Goal: Task Accomplishment & Management: Complete application form

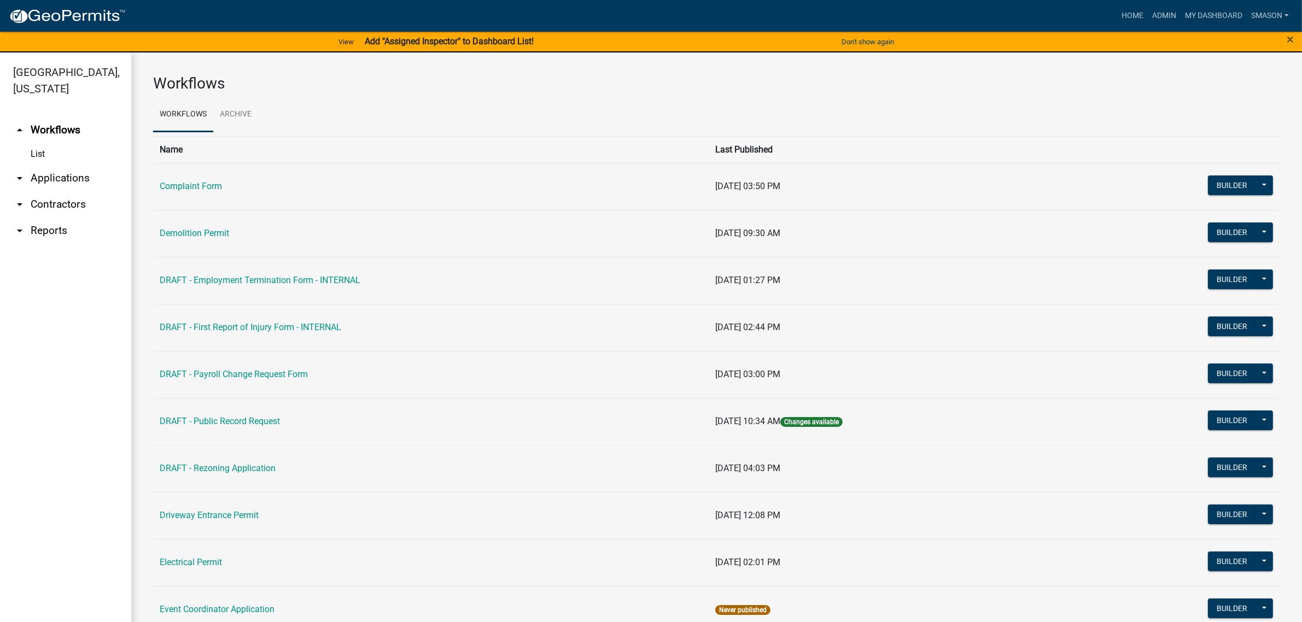
click at [67, 191] on link "arrow_drop_down Applications" at bounding box center [65, 178] width 131 height 26
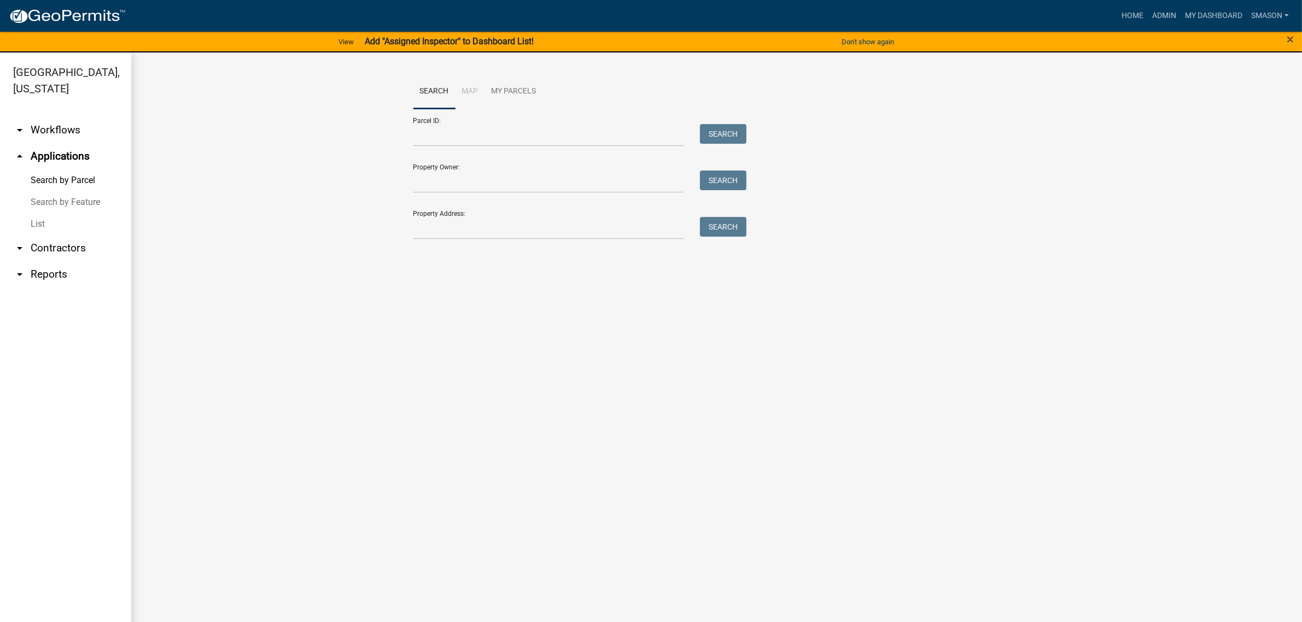
click at [41, 235] on link "List" at bounding box center [65, 224] width 131 height 22
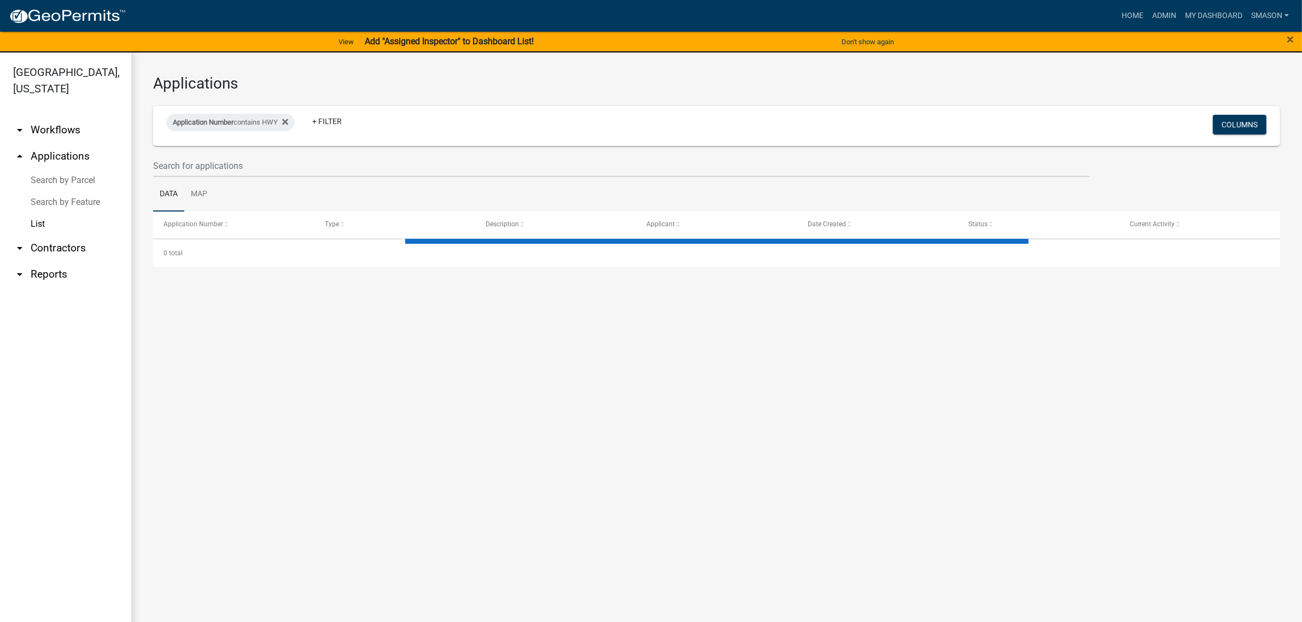
select select "3: 100"
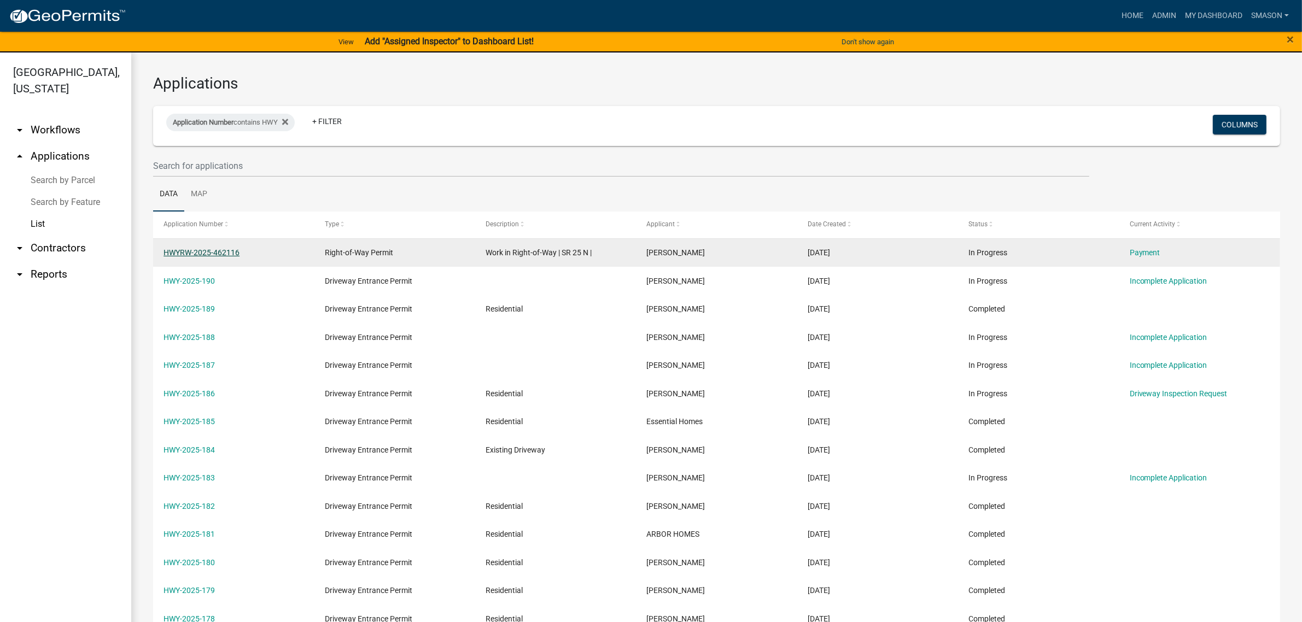
click at [212, 257] on link "HWYRW-2025-462116" at bounding box center [202, 252] width 76 height 9
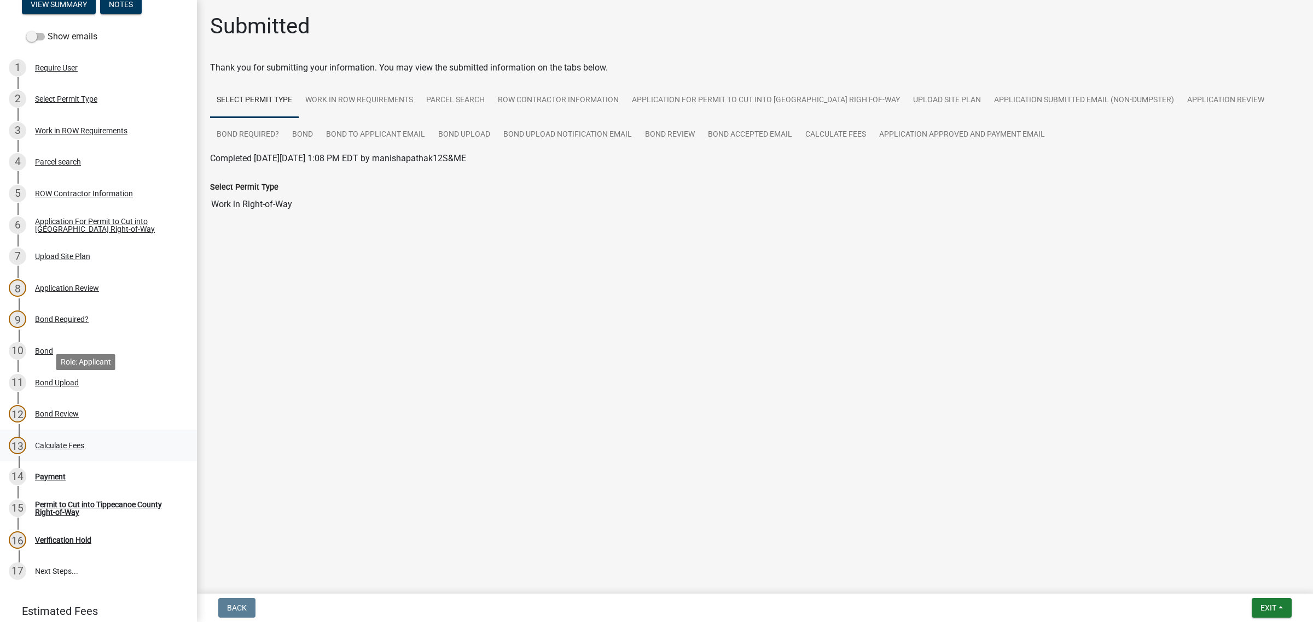
scroll to position [342, 0]
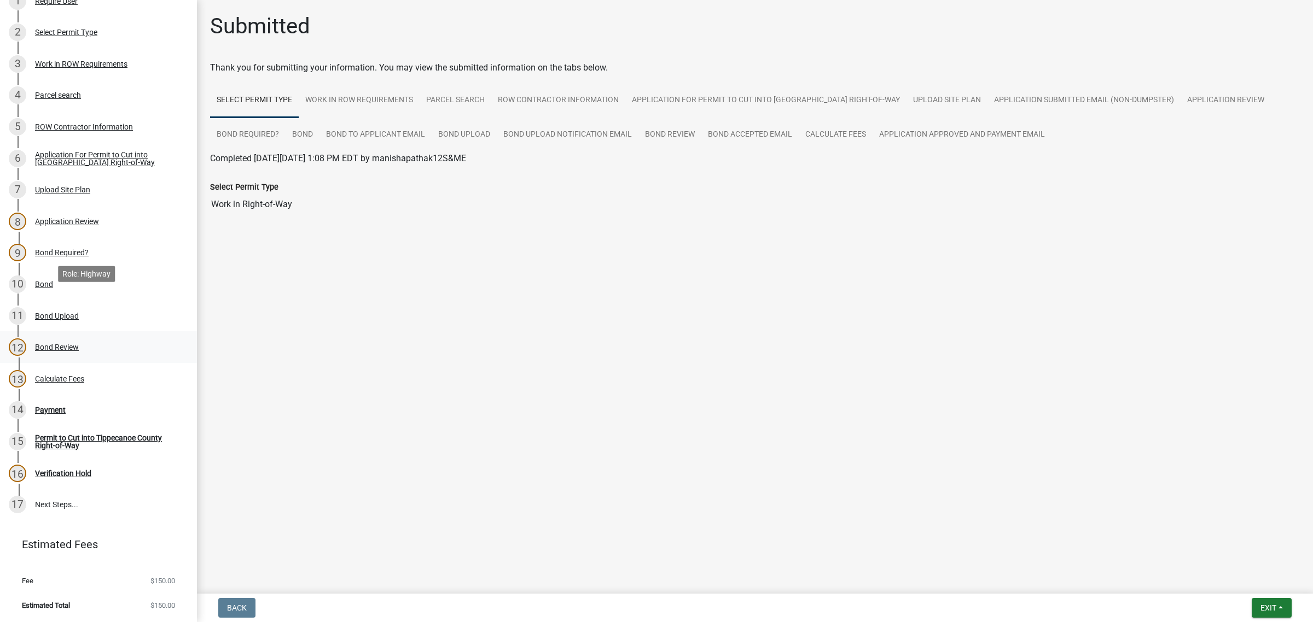
click at [67, 343] on div "Bond Review" at bounding box center [57, 347] width 44 height 8
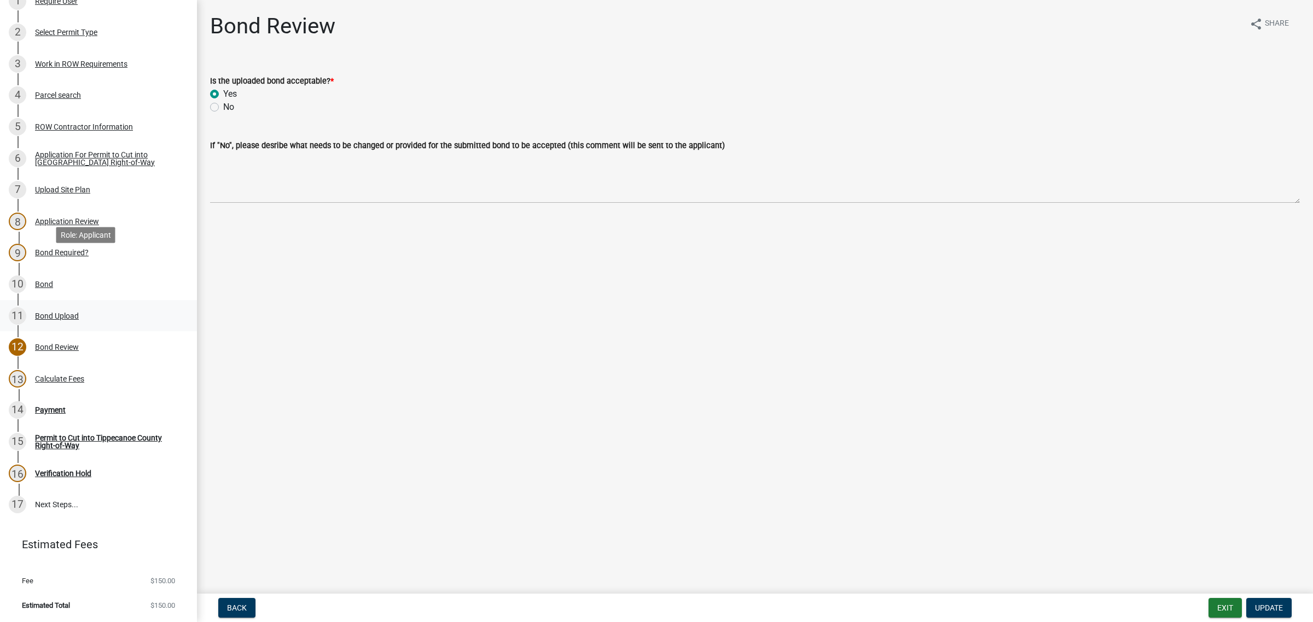
click at [73, 312] on div "Bond Upload" at bounding box center [57, 316] width 44 height 8
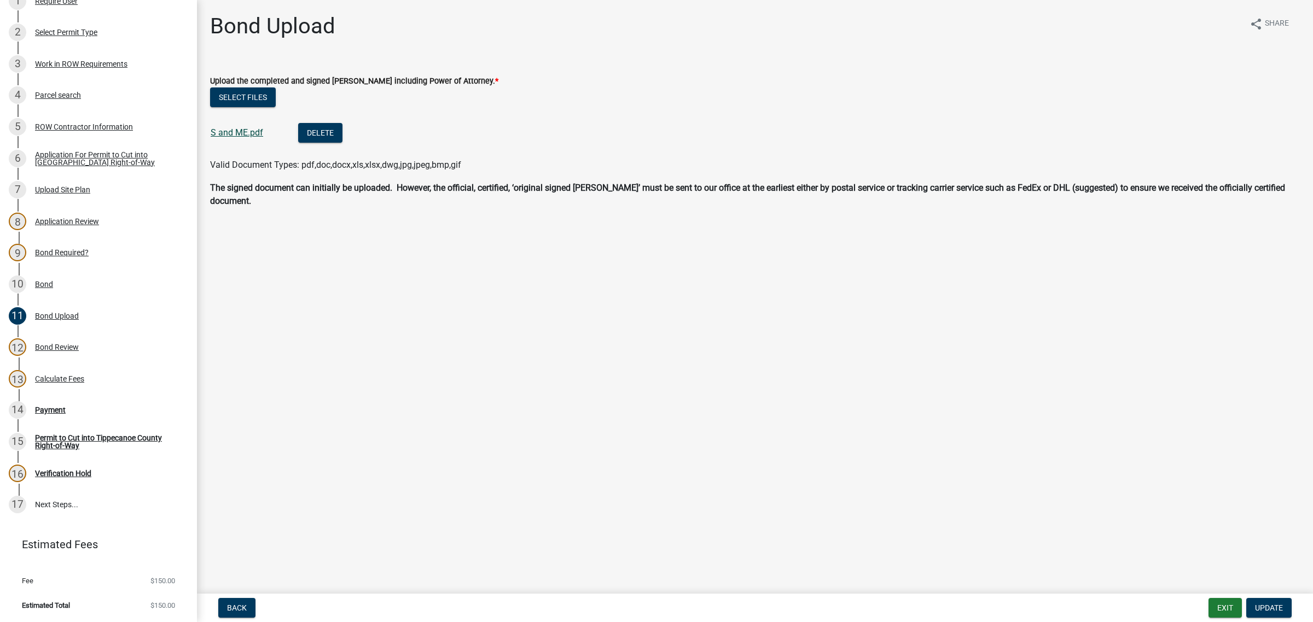
click at [246, 138] on link "S and ME.pdf" at bounding box center [237, 132] width 53 height 10
click at [259, 107] on button "Select files" at bounding box center [243, 98] width 66 height 20
click at [266, 107] on button "Select files" at bounding box center [243, 98] width 66 height 20
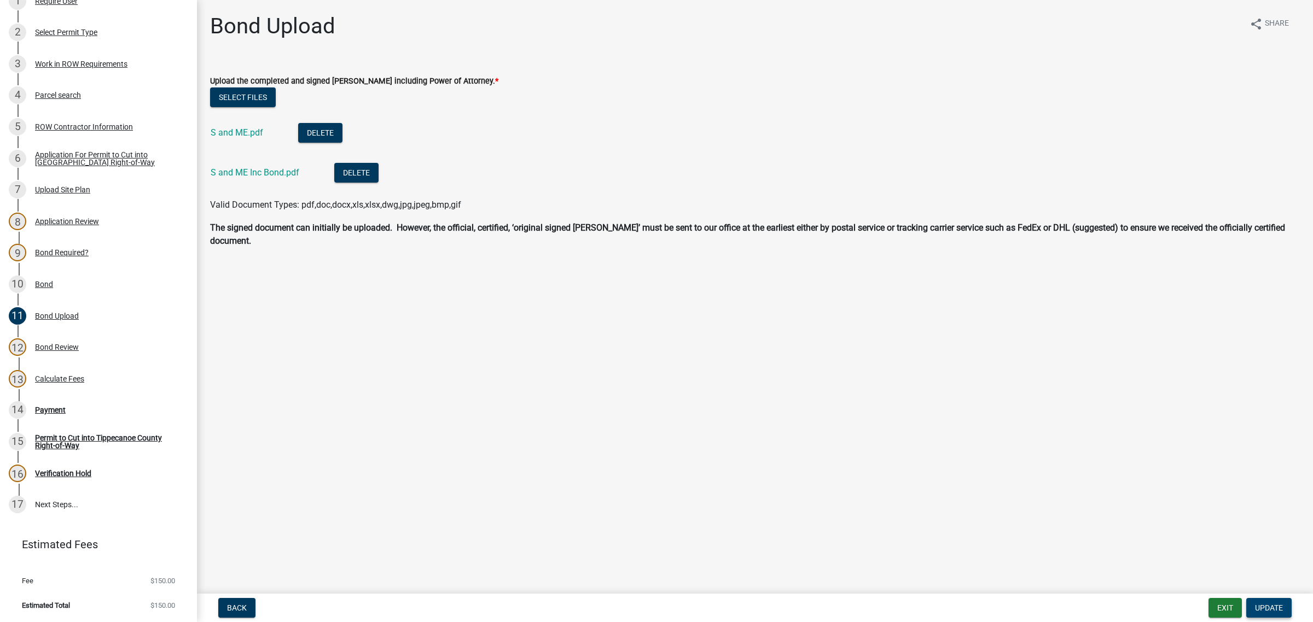
click at [1255, 604] on span "Update" at bounding box center [1269, 608] width 28 height 9
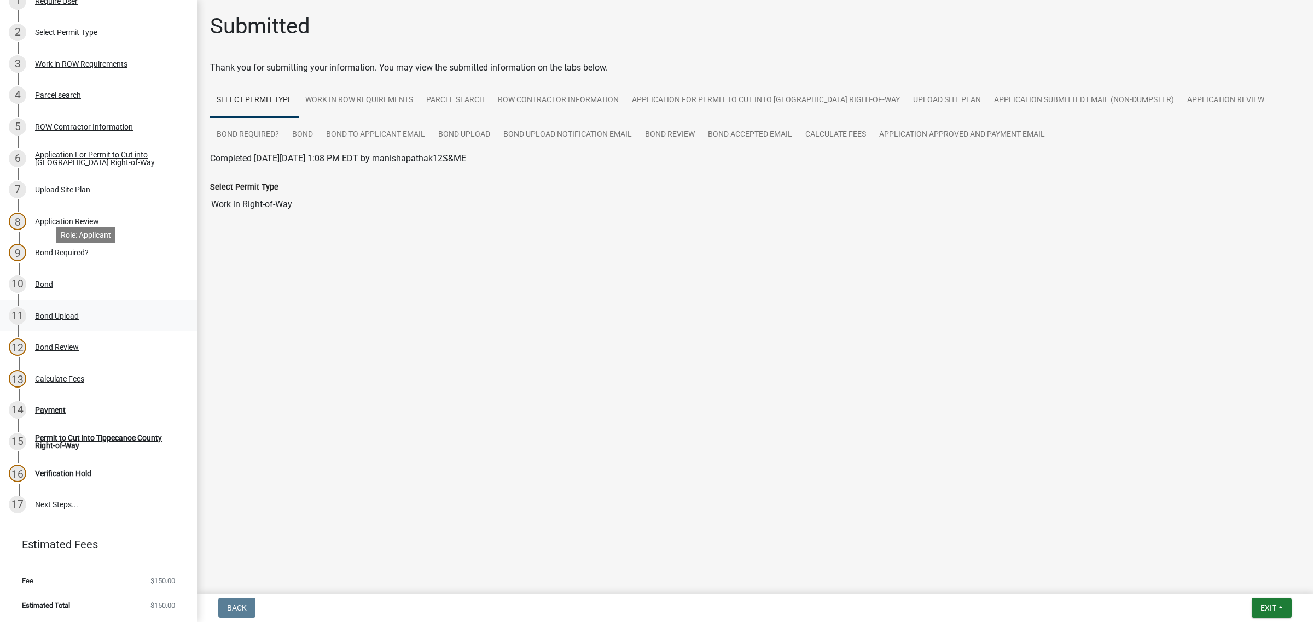
click at [71, 312] on div "Bond Upload" at bounding box center [57, 316] width 44 height 8
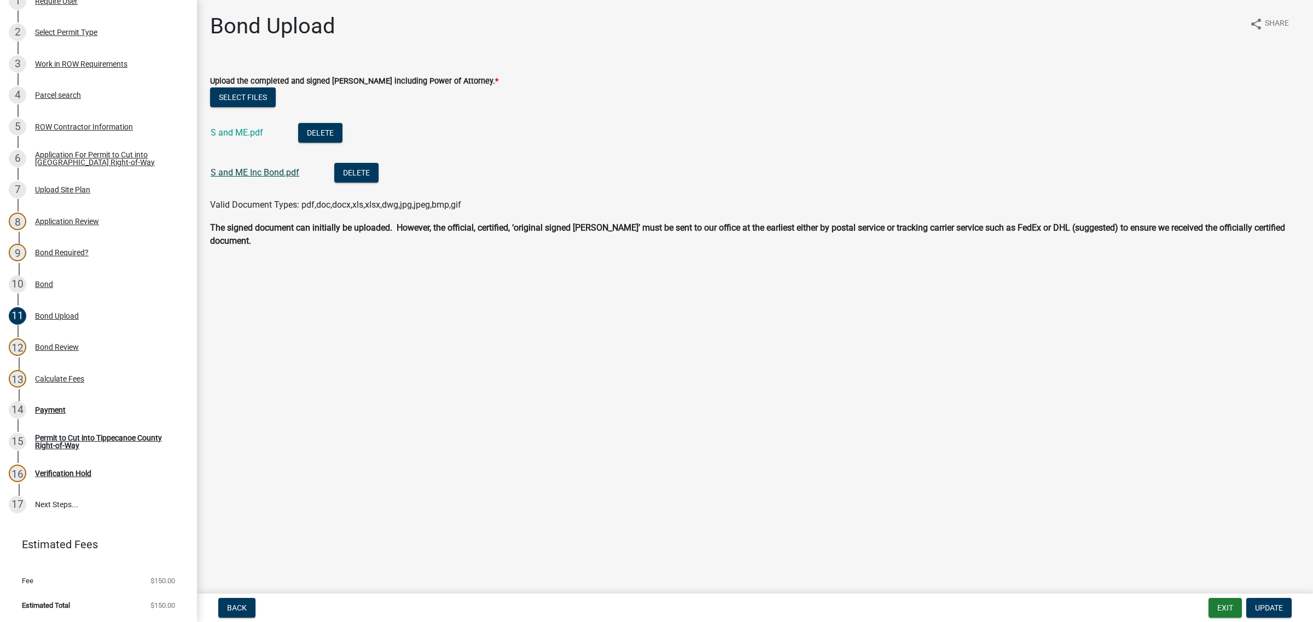
click at [294, 178] on link "S and ME Inc Bond.pdf" at bounding box center [255, 172] width 89 height 10
click at [342, 143] on button "Delete" at bounding box center [320, 133] width 44 height 20
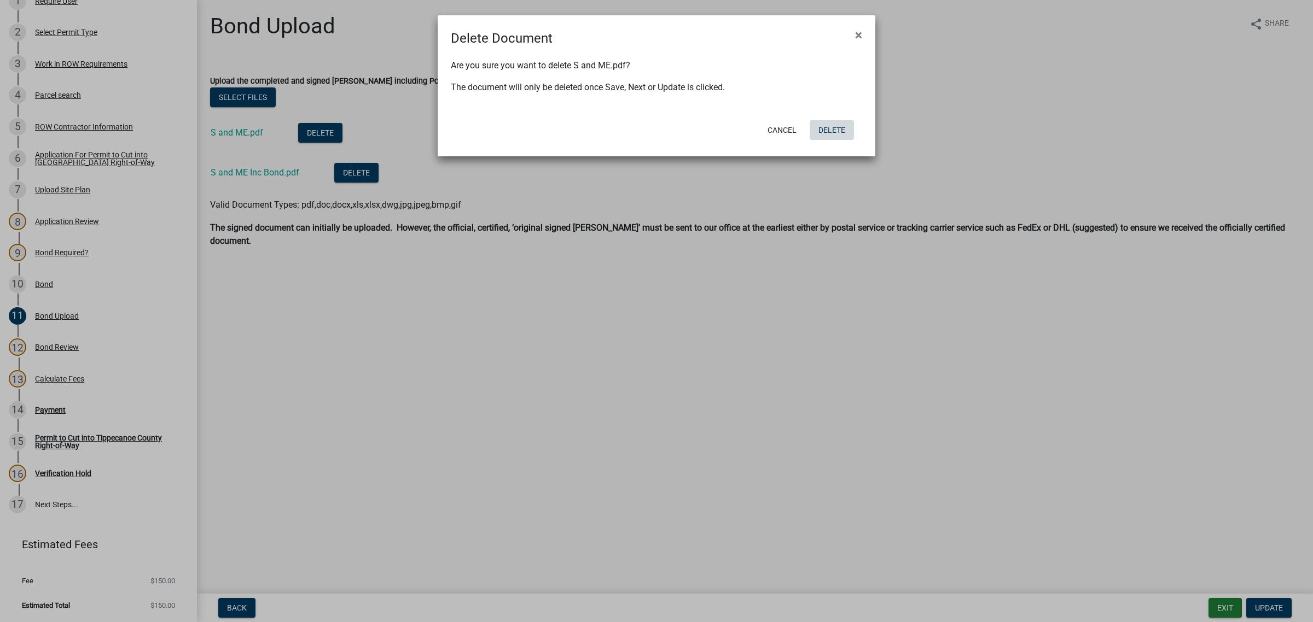
click at [841, 140] on button "Delete" at bounding box center [831, 130] width 44 height 20
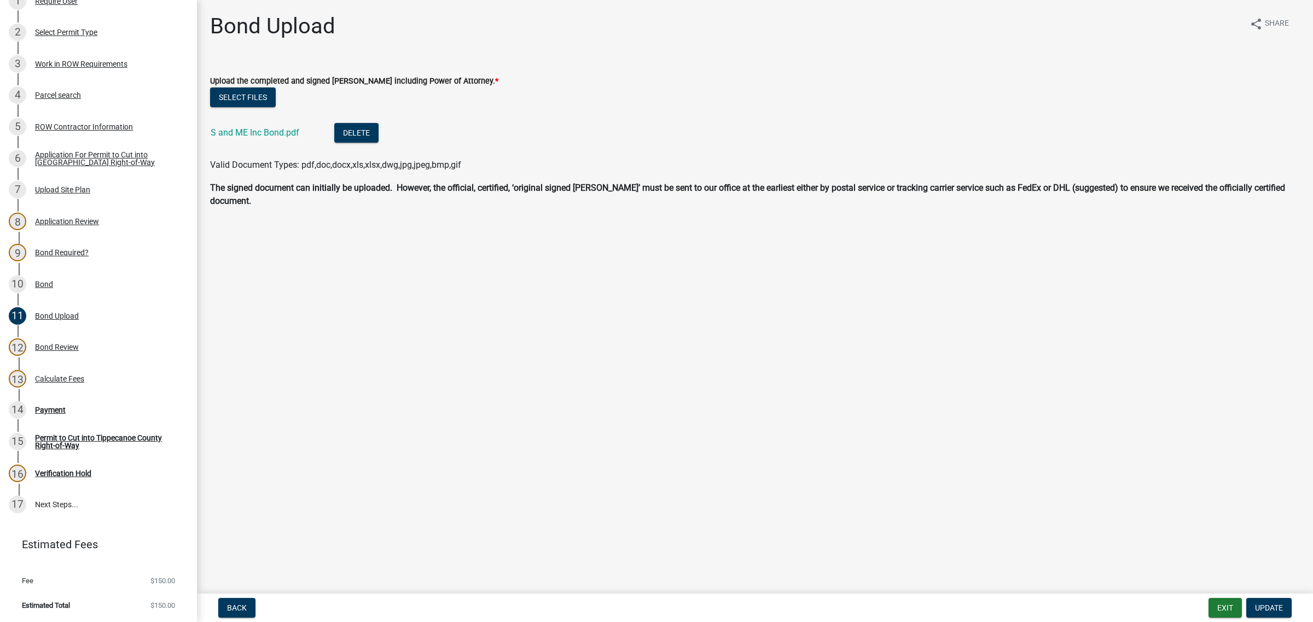
click at [497, 373] on main "Bond Upload share Share Upload the completed and signed Bond including Power of…" at bounding box center [755, 295] width 1116 height 590
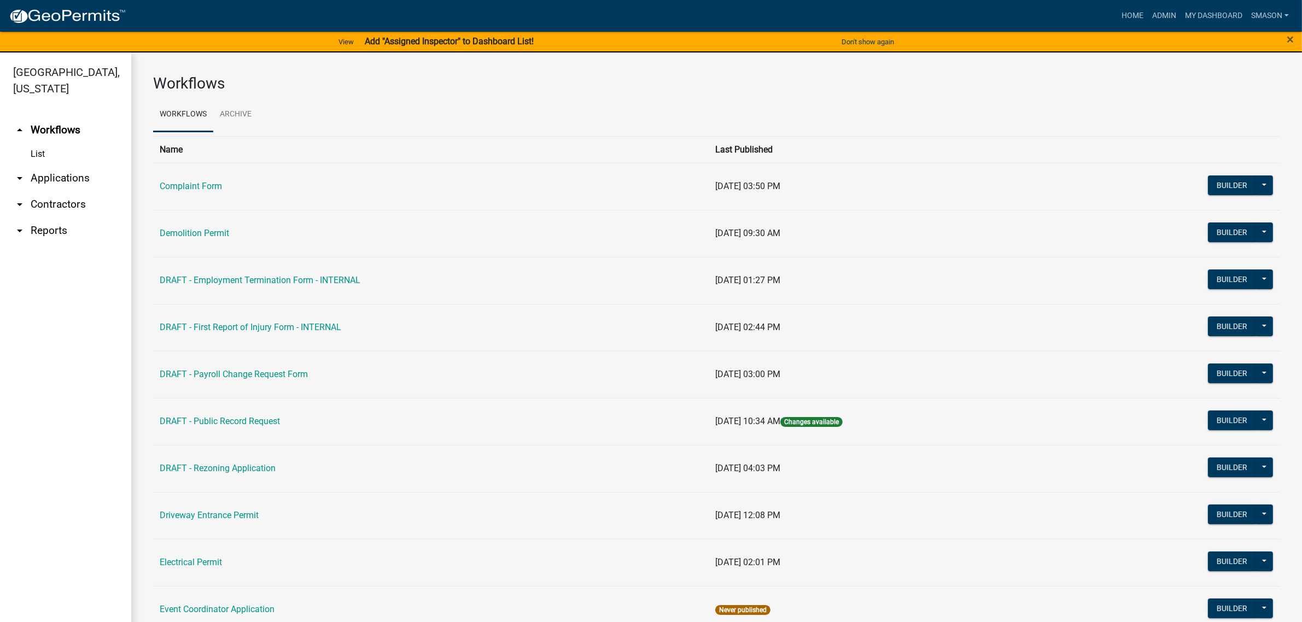
click at [22, 185] on icon "arrow_drop_down" at bounding box center [19, 178] width 13 height 13
